Goal: Information Seeking & Learning: Learn about a topic

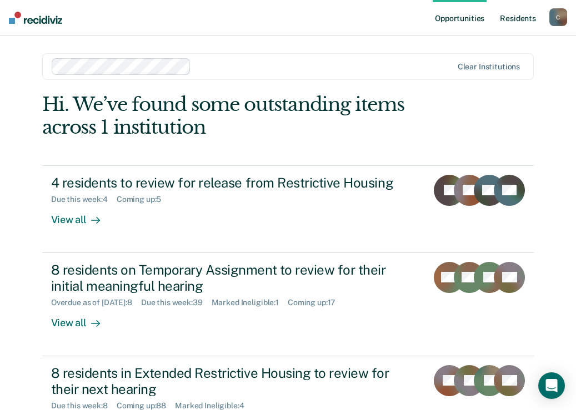
click at [515, 18] on link "Resident s" at bounding box center [517, 18] width 41 height 36
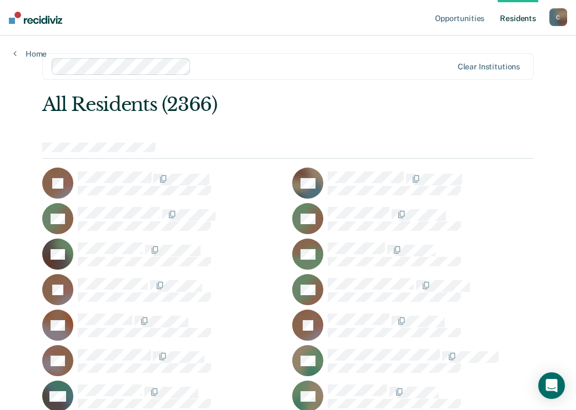
scroll to position [16414, 0]
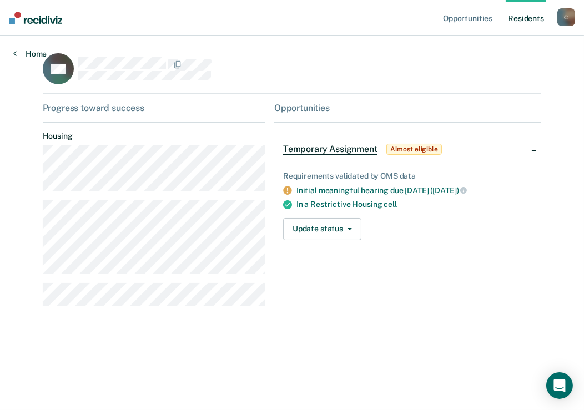
click at [26, 53] on link "Home" at bounding box center [29, 54] width 33 height 10
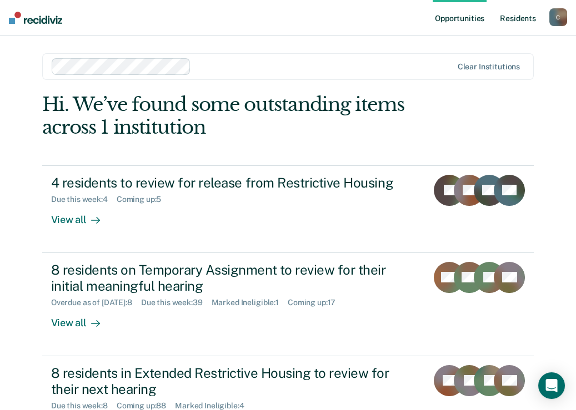
click at [513, 21] on link "Resident s" at bounding box center [517, 18] width 41 height 36
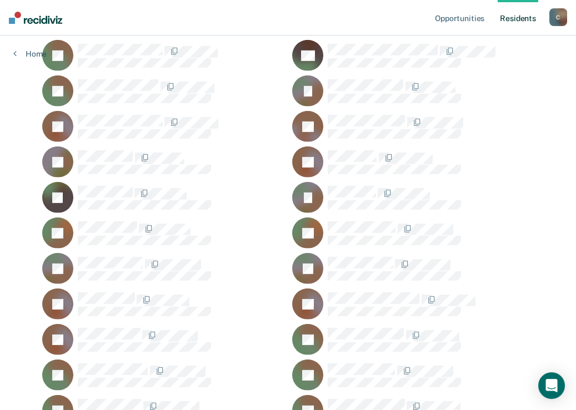
scroll to position [19386, 0]
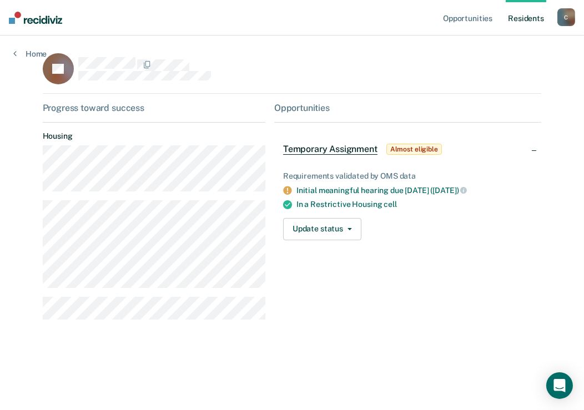
click at [491, 263] on div "Opportunities Temporary Assignment Almost eligible Requirements validated by OM…" at bounding box center [407, 216] width 267 height 226
drag, startPoint x: 512, startPoint y: 283, endPoint x: 506, endPoint y: 154, distance: 128.9
click at [513, 276] on div "Opportunities Temporary Assignment Almost eligible Requirements validated by OM…" at bounding box center [407, 216] width 267 height 226
click at [476, 262] on div "Opportunities Temporary Assignment Almost eligible Requirements validated by OM…" at bounding box center [407, 216] width 267 height 226
